Goal: Task Accomplishment & Management: Complete application form

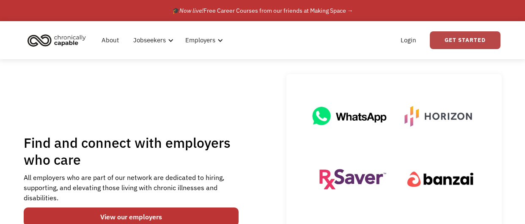
click at [455, 39] on link "Get Started" at bounding box center [465, 40] width 71 height 18
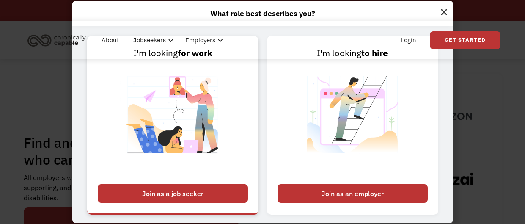
click at [176, 195] on div "Join as a job seeker" at bounding box center [173, 193] width 150 height 19
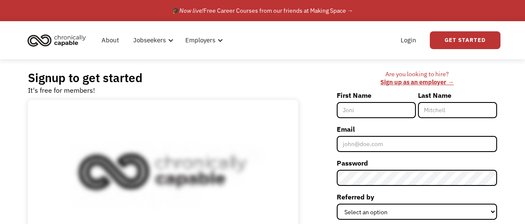
click at [372, 108] on input "First Name" at bounding box center [376, 110] width 79 height 16
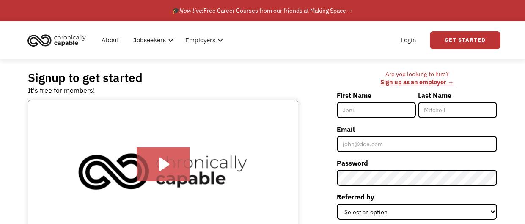
type input "[PERSON_NAME]"
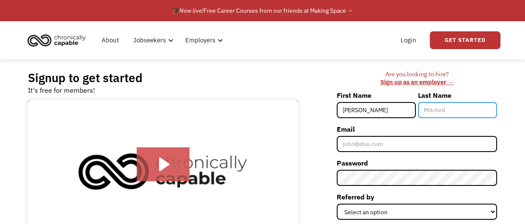
type input "Lamb"
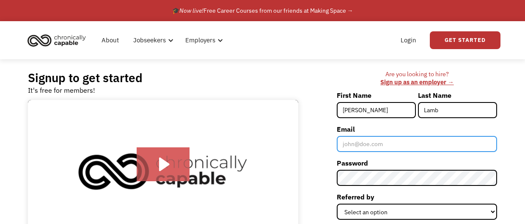
click at [400, 141] on input "Email" at bounding box center [417, 144] width 160 height 16
type input "a"
type input "[EMAIL_ADDRESS][DOMAIN_NAME]"
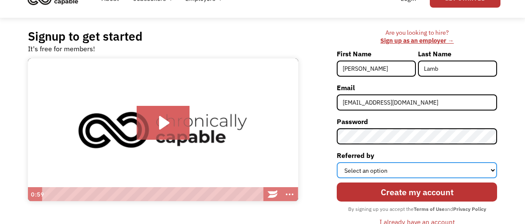
scroll to position [42, 0]
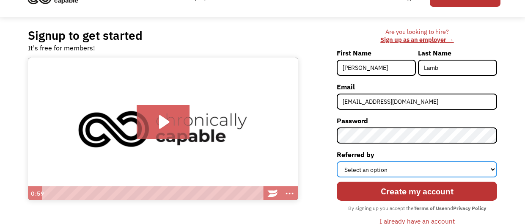
click at [433, 170] on select "Select an option Instagram Facebook Twitter Search Engine News Article Word of …" at bounding box center [417, 169] width 160 height 16
select select "News Article"
click at [337, 161] on select "Select an option Instagram Facebook Twitter Search Engine News Article Word of …" at bounding box center [417, 169] width 160 height 16
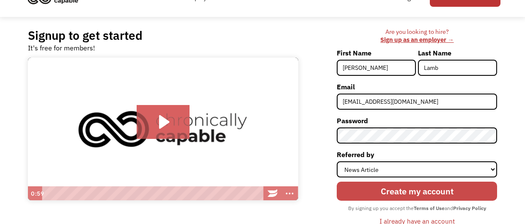
click at [427, 193] on input "Create my account" at bounding box center [417, 191] width 160 height 19
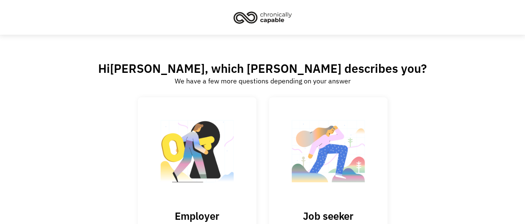
scroll to position [70, 0]
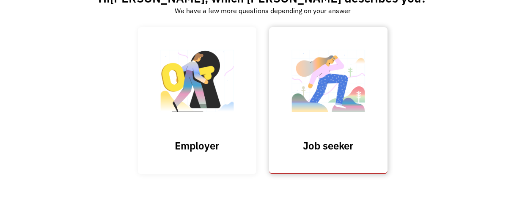
click at [342, 145] on h3 "Job seeker" at bounding box center [328, 145] width 85 height 13
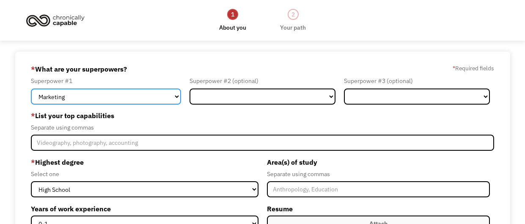
click at [176, 95] on select "Marketing Human Resources Finance Technology Operations Sales Industrial & Manu…" at bounding box center [106, 96] width 150 height 16
select select "Science & Education"
click at [31, 88] on select "Marketing Human Resources Finance Technology Operations Sales Industrial & Manu…" at bounding box center [106, 96] width 150 height 16
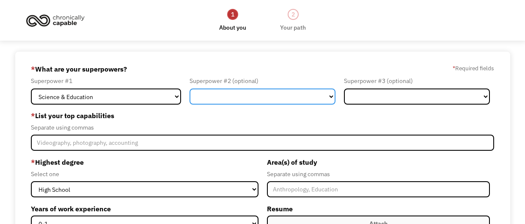
click at [257, 97] on select "Marketing Human Resources Finance Technology Operations Sales Industrial & Manu…" at bounding box center [263, 96] width 146 height 16
select select "Customer Service"
click at [190, 88] on select "Marketing Human Resources Finance Technology Operations Sales Industrial & Manu…" at bounding box center [263, 96] width 146 height 16
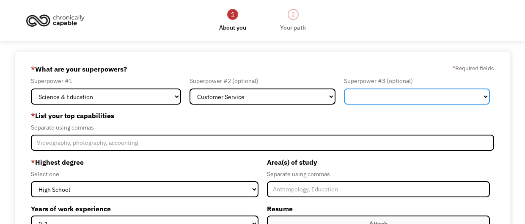
click at [412, 92] on select "Marketing Human Resources Finance Technology Operations Sales Industrial & Manu…" at bounding box center [417, 96] width 146 height 16
select select "Other"
click at [344, 88] on select "Marketing Human Resources Finance Technology Operations Sales Industrial & Manu…" at bounding box center [417, 96] width 146 height 16
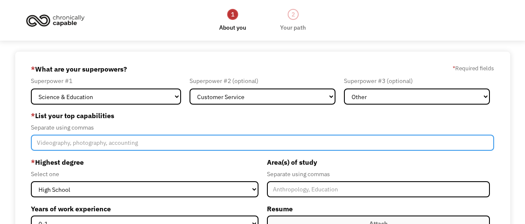
click at [138, 137] on input "Member-Create-Step1" at bounding box center [263, 143] width 464 height 16
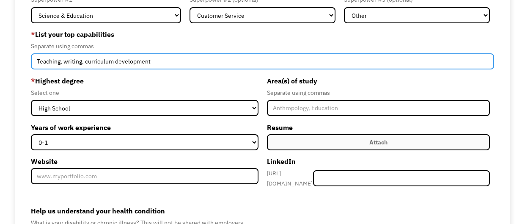
scroll to position [83, 0]
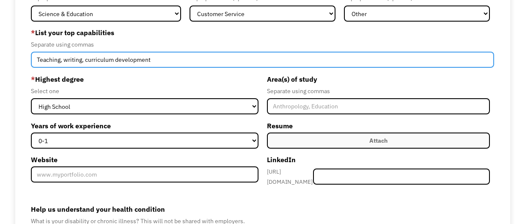
type input "Teaching, writing, curriculum development"
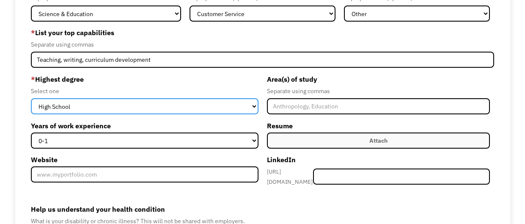
click at [131, 98] on select "High School Associates Bachelors Master's PhD" at bounding box center [145, 106] width 228 height 16
select select "masters"
click at [31, 98] on select "High School Associates Bachelors Master's PhD" at bounding box center [145, 106] width 228 height 16
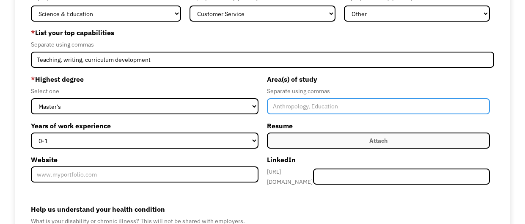
click at [318, 107] on input "Member-Create-Step1" at bounding box center [378, 106] width 223 height 16
type input "Education, Writing"
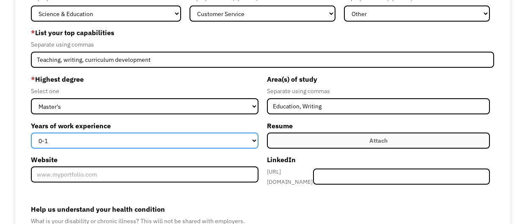
click at [218, 135] on select "0-1 2-4 5-10 11-15 15+" at bounding box center [145, 140] width 228 height 16
select select "15+"
click at [31, 132] on select "0-1 2-4 5-10 11-15 15+" at bounding box center [145, 140] width 228 height 16
